Goal: Navigation & Orientation: Find specific page/section

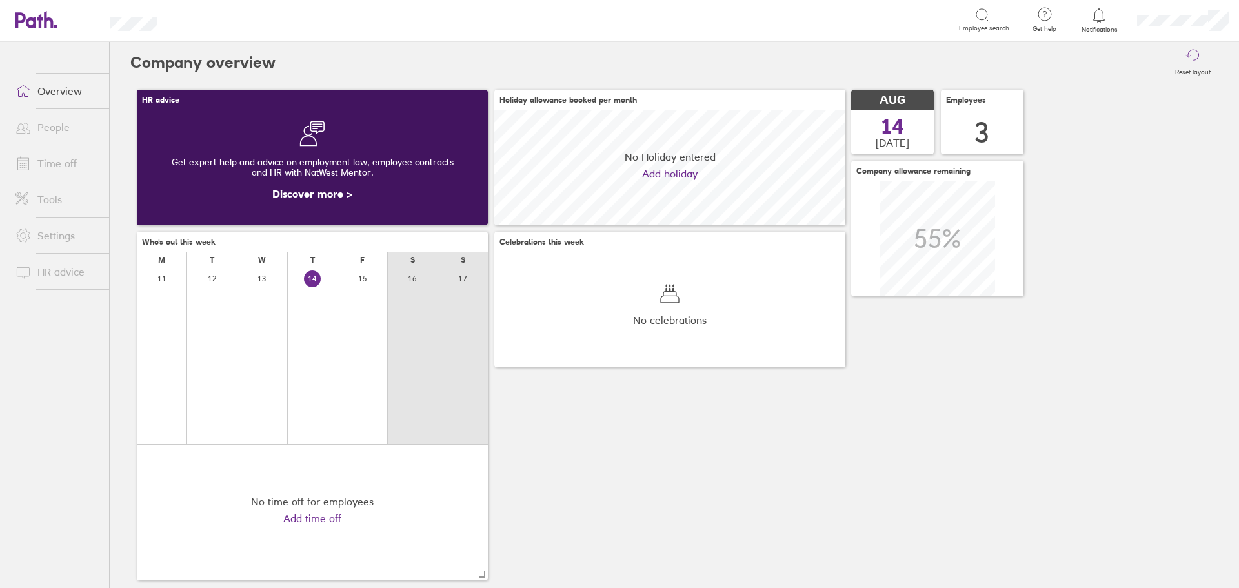
scroll to position [115, 351]
click at [48, 160] on link "Time off" at bounding box center [57, 163] width 104 height 26
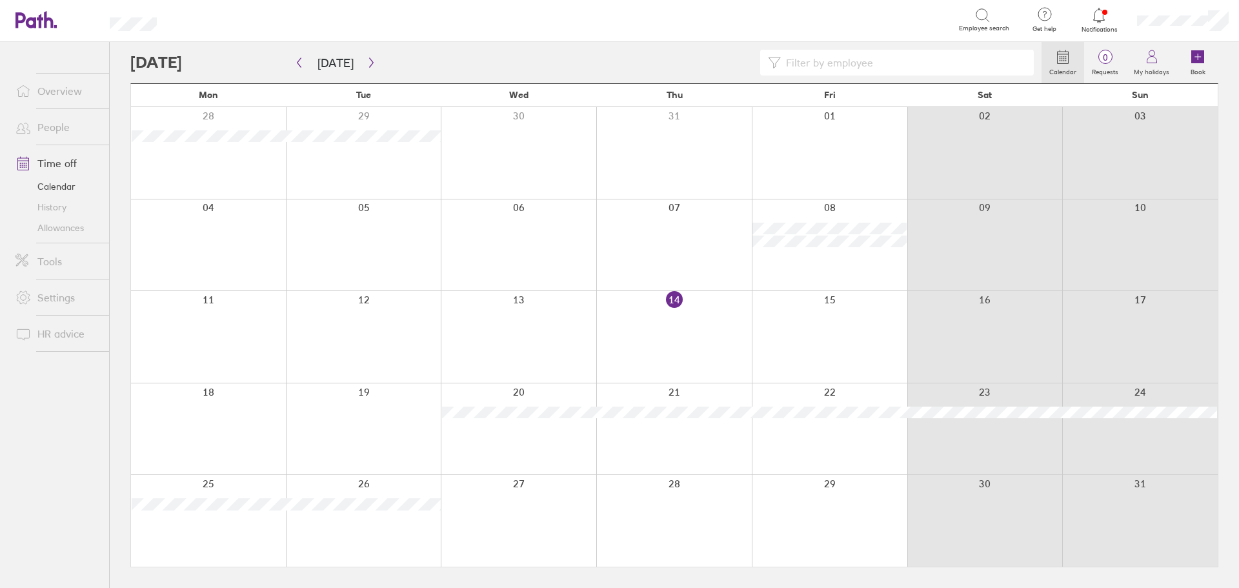
click at [52, 127] on link "People" at bounding box center [57, 127] width 104 height 26
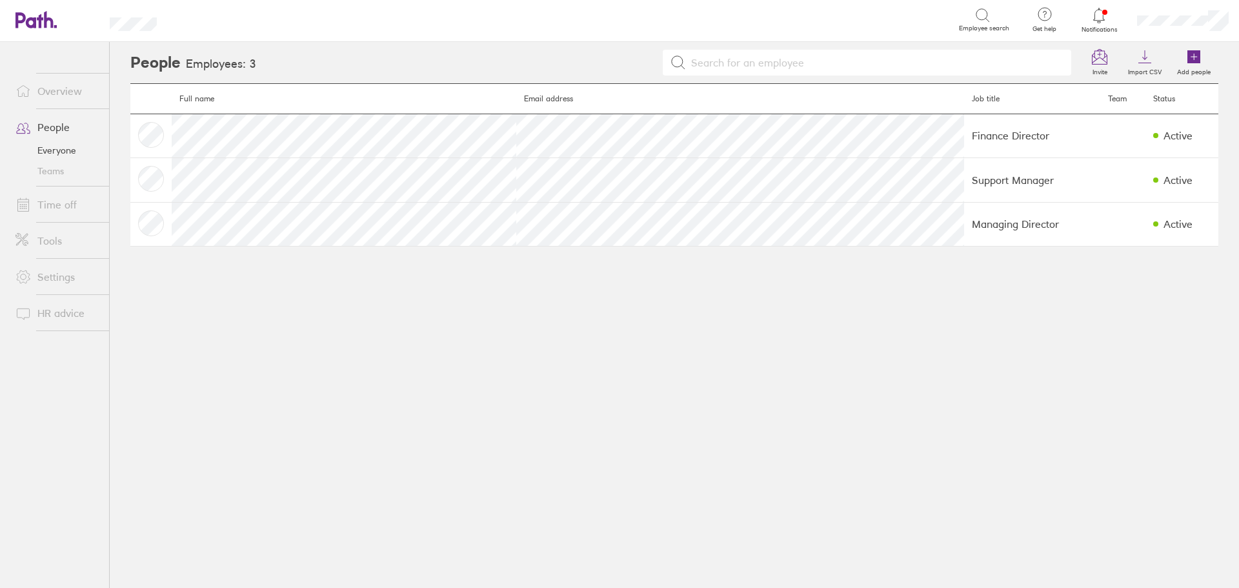
click at [50, 276] on link "Settings" at bounding box center [57, 277] width 104 height 26
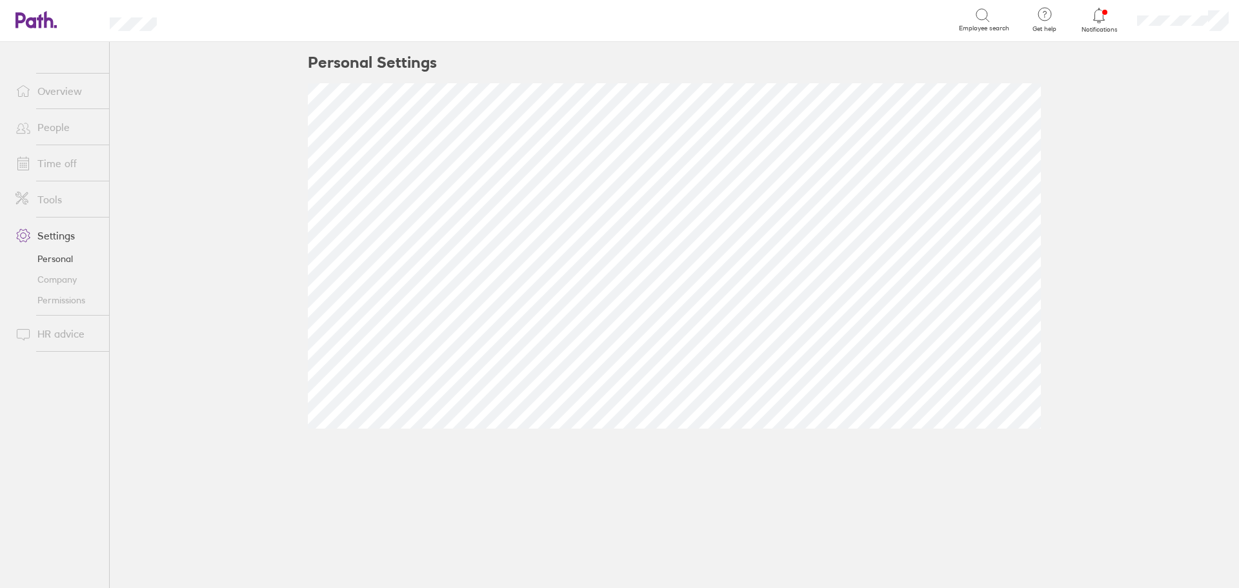
click at [45, 257] on link "Personal" at bounding box center [57, 258] width 104 height 21
click at [52, 278] on link "Company" at bounding box center [57, 279] width 104 height 21
click at [52, 298] on link "Permissions" at bounding box center [57, 300] width 104 height 21
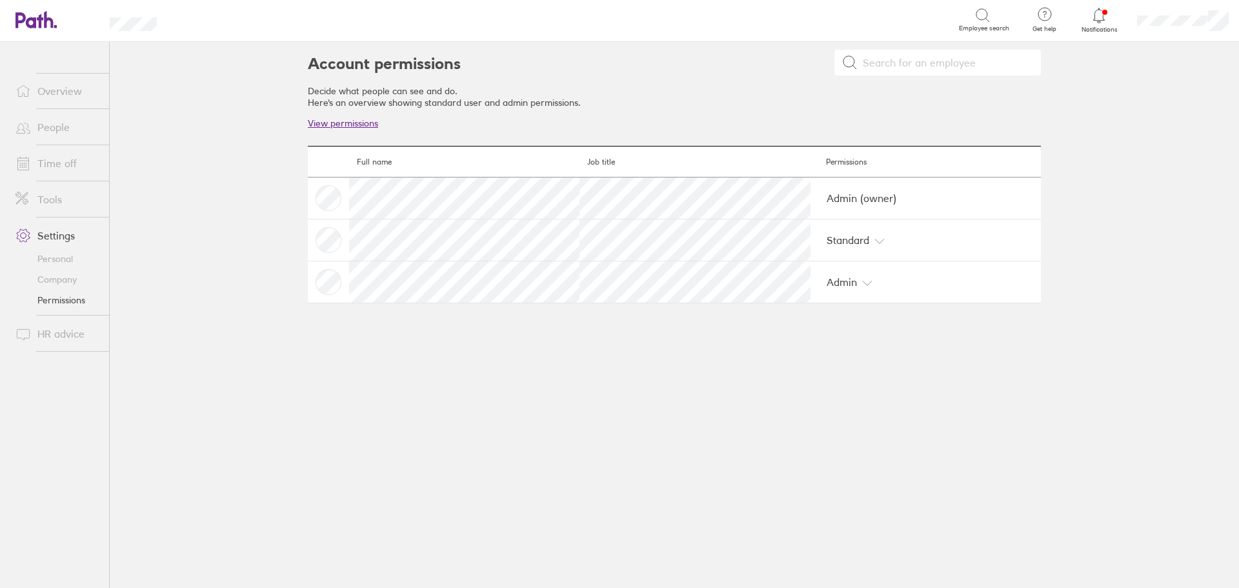
click at [55, 199] on link "Tools" at bounding box center [57, 200] width 104 height 26
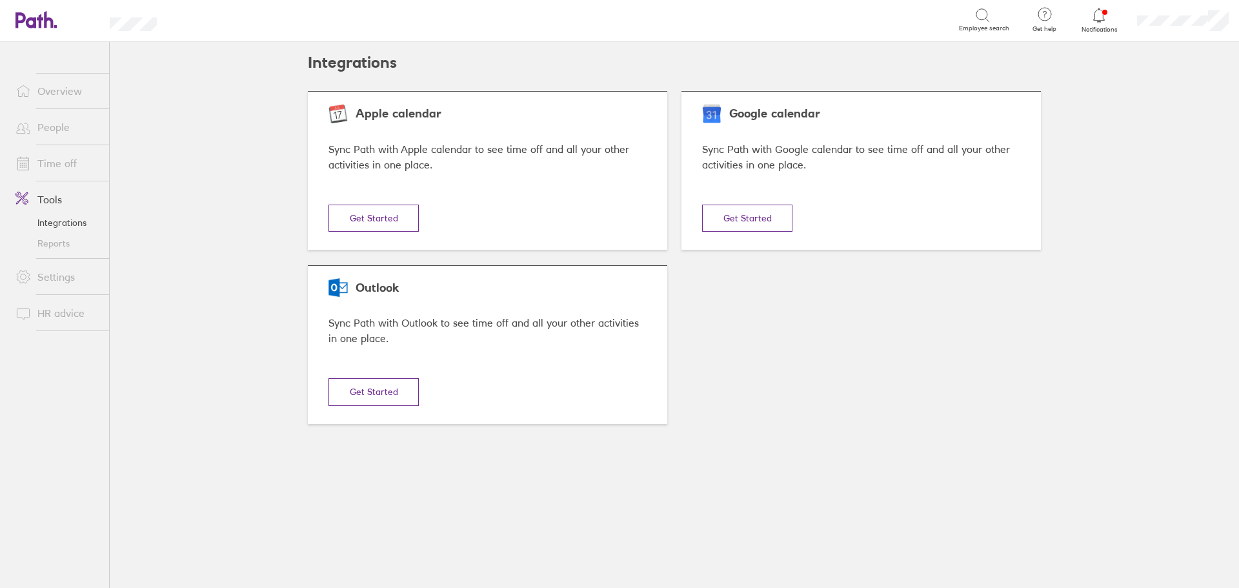
click at [56, 165] on link "Time off" at bounding box center [57, 163] width 104 height 26
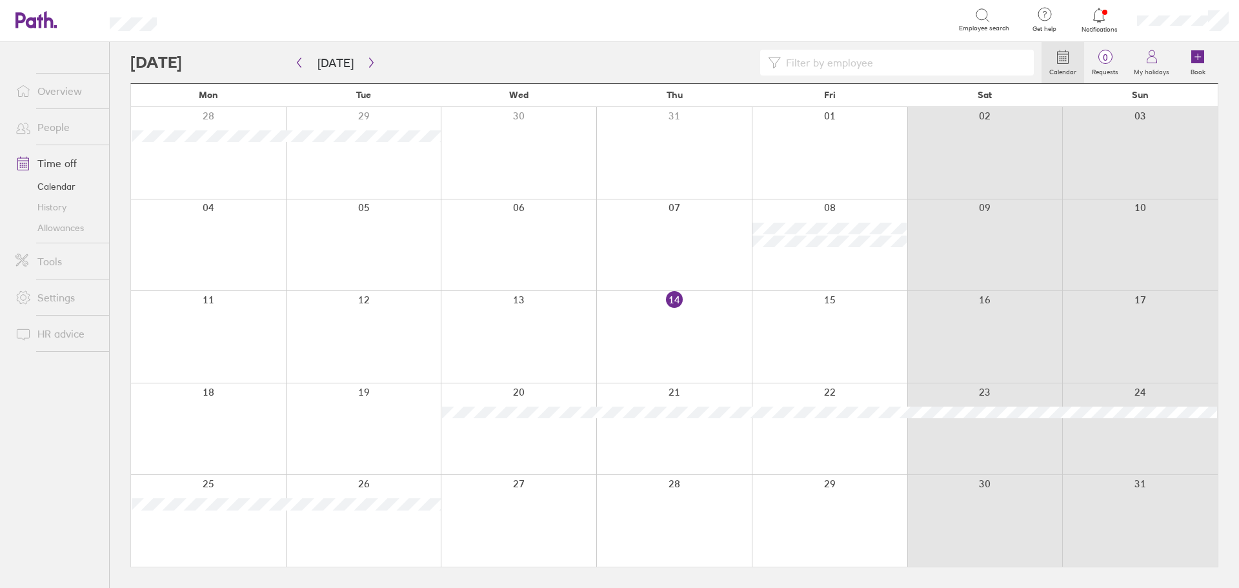
click at [49, 208] on link "History" at bounding box center [57, 207] width 104 height 21
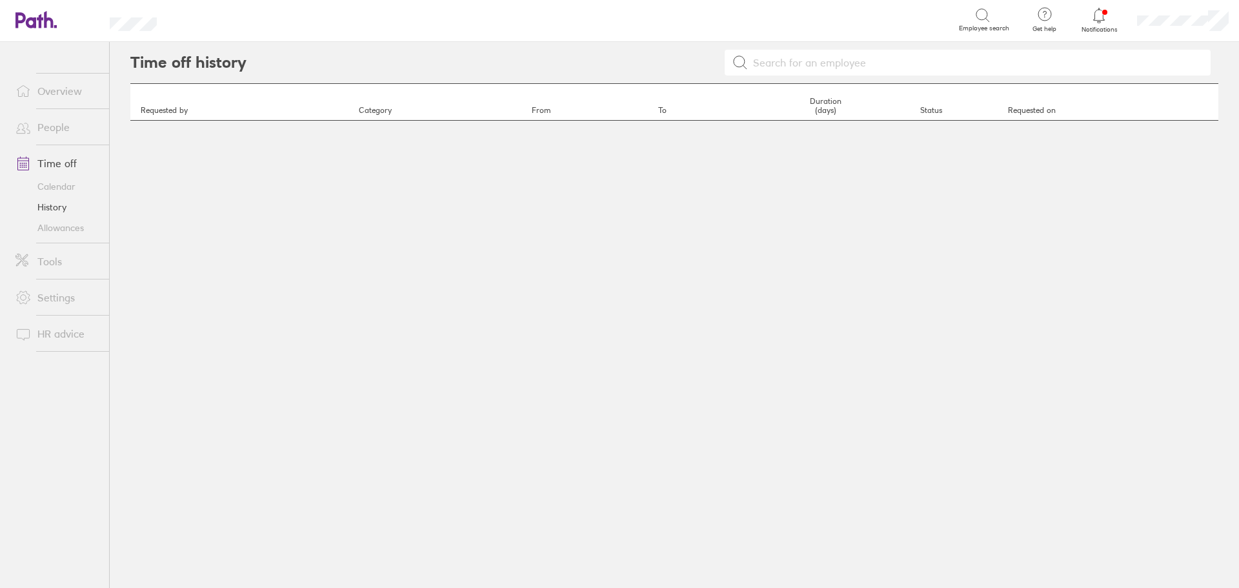
click at [49, 227] on link "Allowances" at bounding box center [57, 228] width 104 height 21
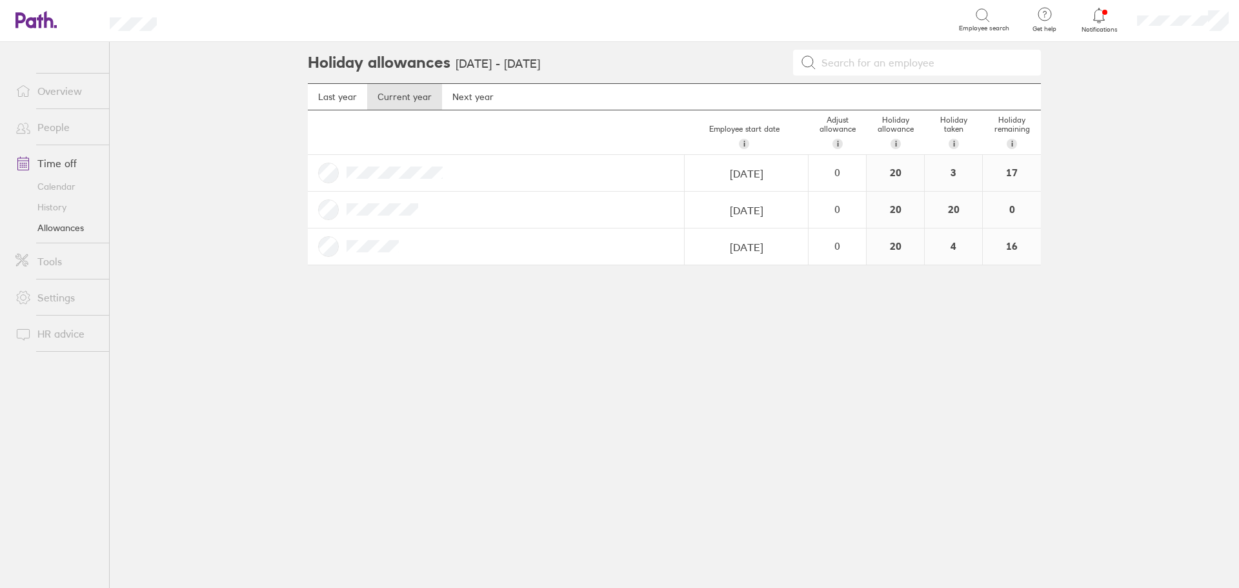
click at [555, 209] on div at bounding box center [496, 210] width 377 height 36
click at [326, 207] on div at bounding box center [496, 210] width 377 height 36
click at [51, 184] on link "Calendar" at bounding box center [57, 186] width 104 height 21
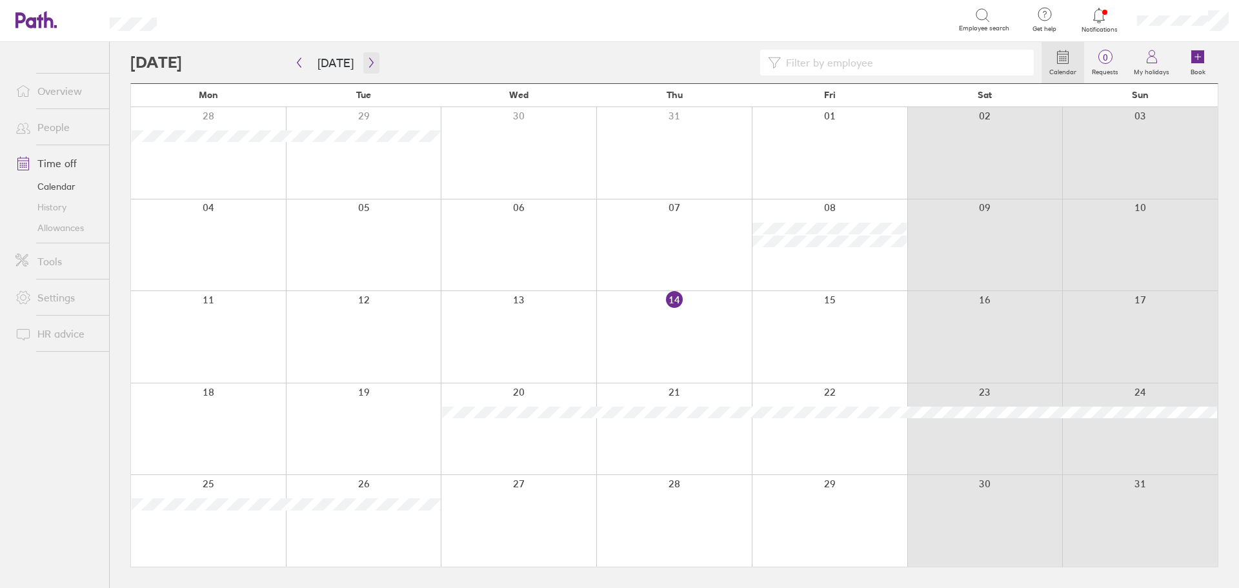
click at [369, 63] on icon "button" at bounding box center [371, 63] width 4 height 10
click at [369, 64] on icon "button" at bounding box center [371, 63] width 4 height 10
click at [368, 63] on icon "button" at bounding box center [372, 62] width 10 height 10
click at [369, 64] on icon "button" at bounding box center [371, 63] width 4 height 10
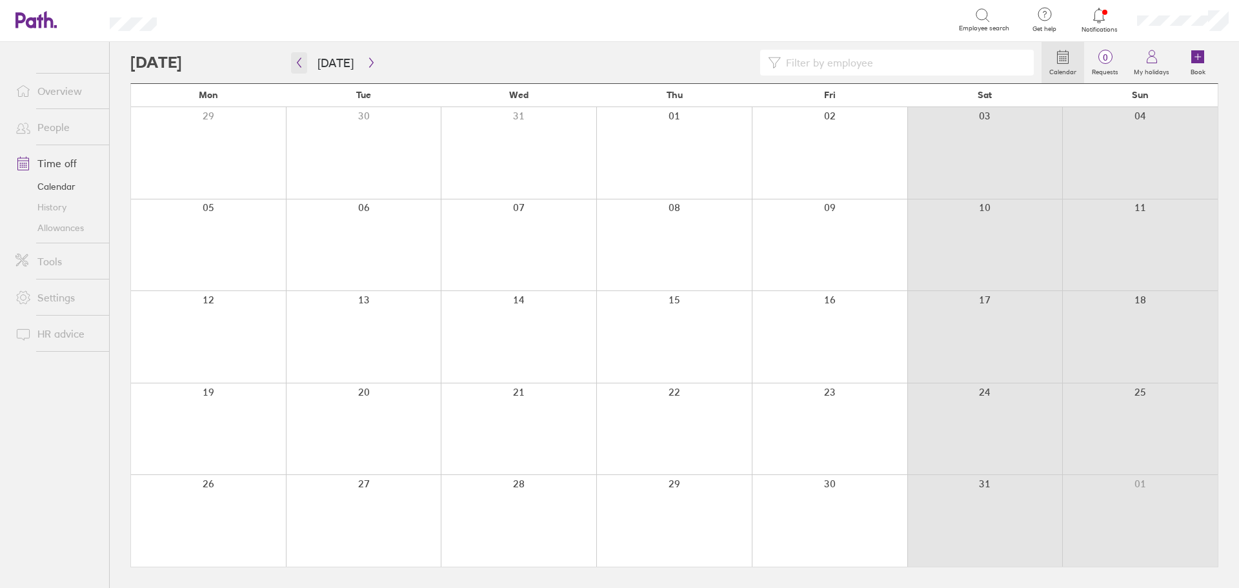
click at [298, 62] on icon "button" at bounding box center [300, 63] width 4 height 10
click at [301, 60] on icon "button" at bounding box center [299, 62] width 10 height 10
